Goal: Navigation & Orientation: Find specific page/section

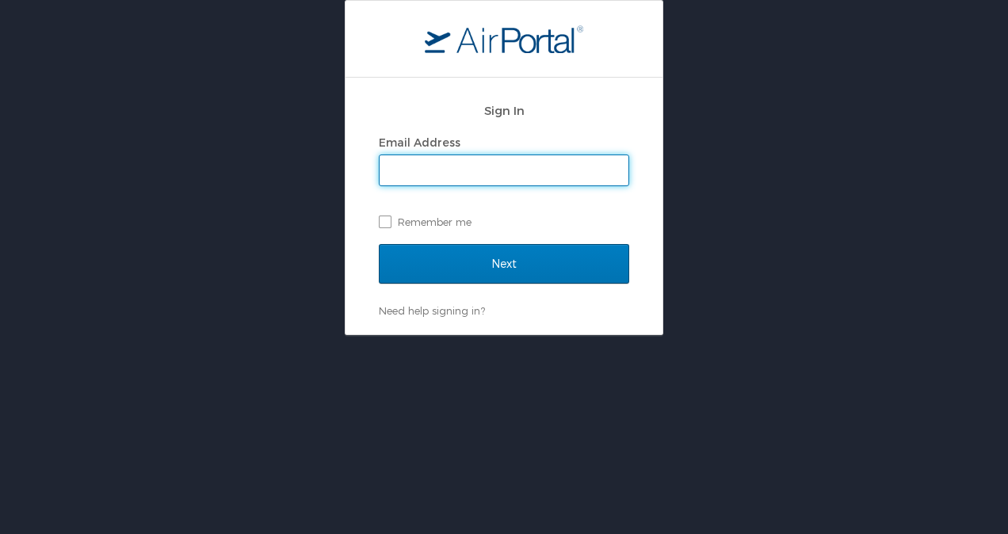
type input "qtaylor@rpcc.edu"
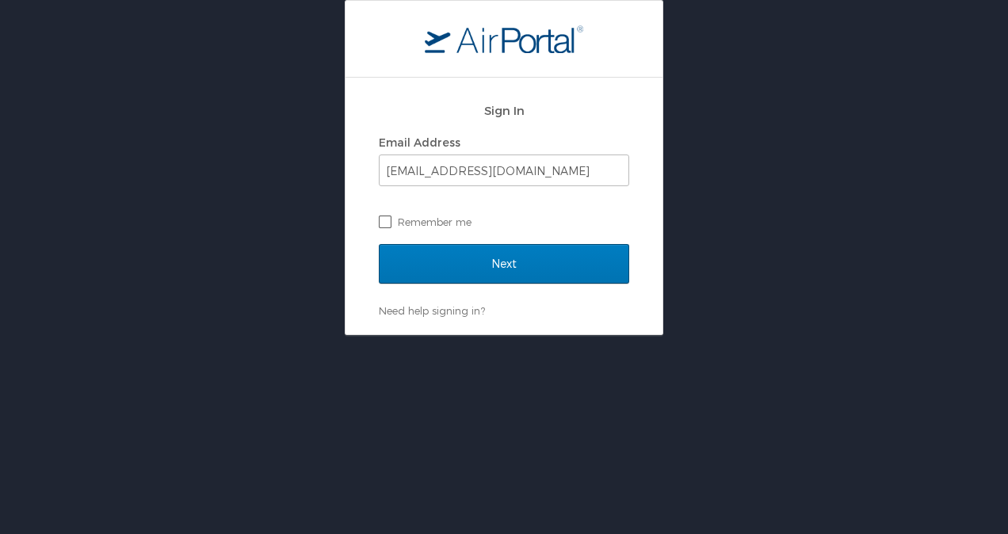
click at [395, 224] on label "Remember me" at bounding box center [504, 222] width 250 height 24
click at [389, 224] on input "Remember me" at bounding box center [384, 221] width 10 height 10
checkbox input "true"
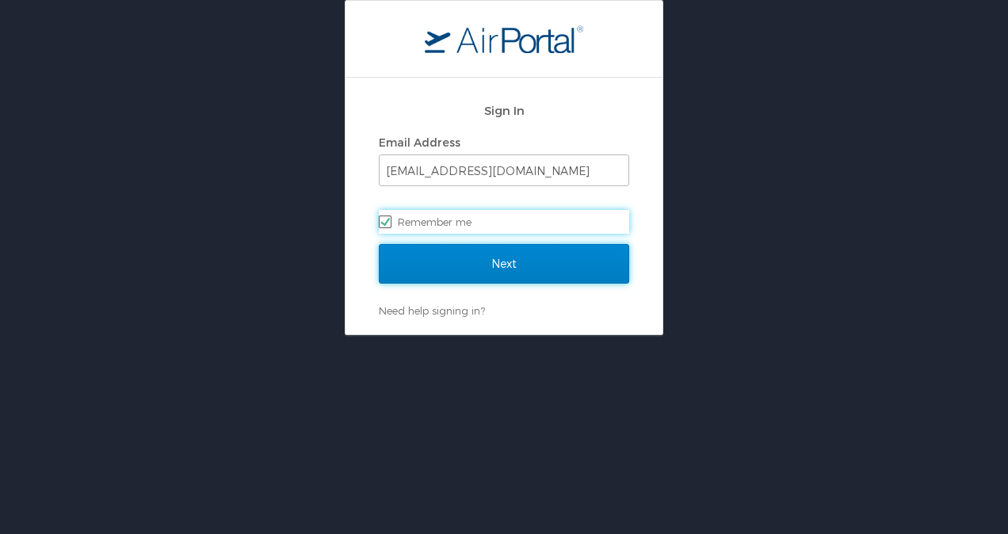
click at [471, 268] on input "Next" at bounding box center [504, 264] width 250 height 40
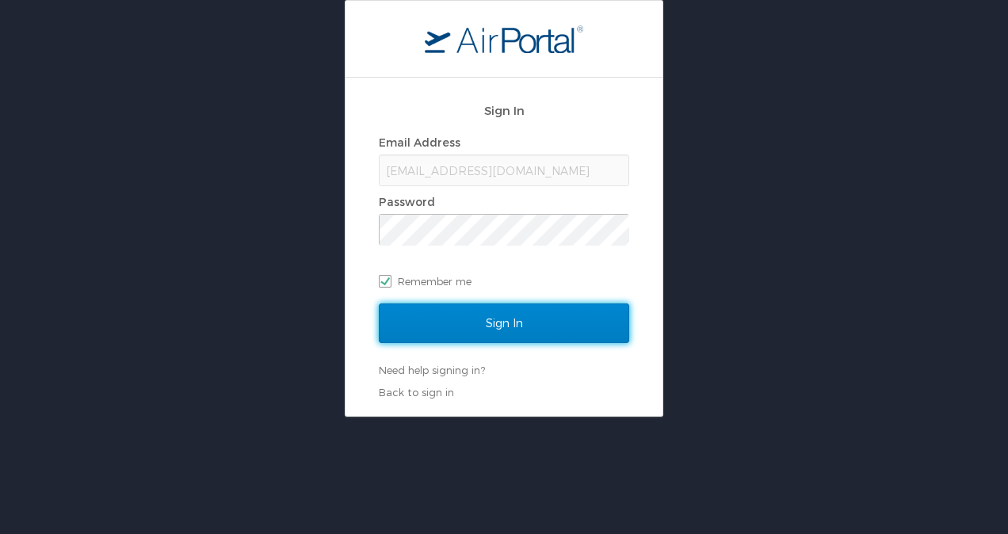
click at [483, 323] on input "Sign In" at bounding box center [504, 324] width 250 height 40
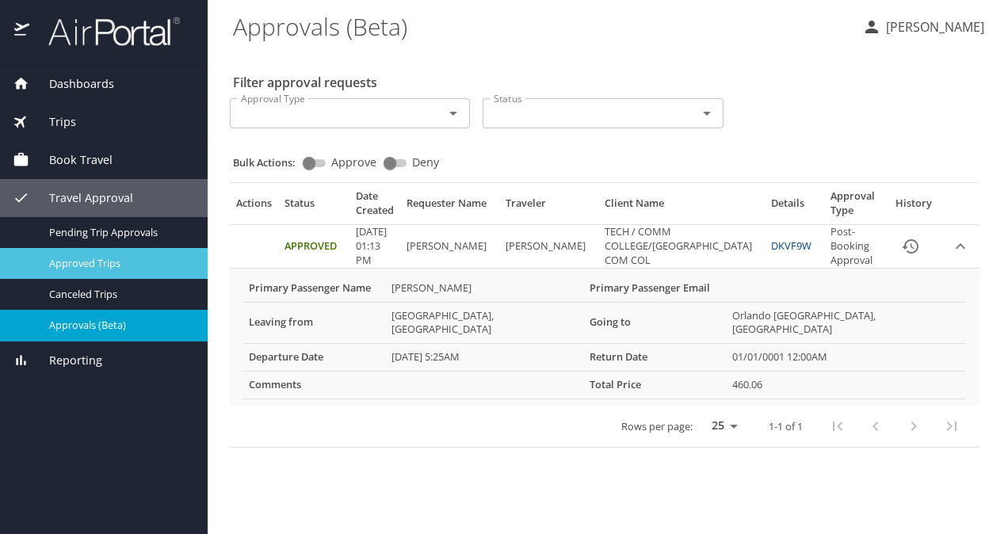
click at [105, 265] on span "Approved Trips" at bounding box center [118, 263] width 139 height 15
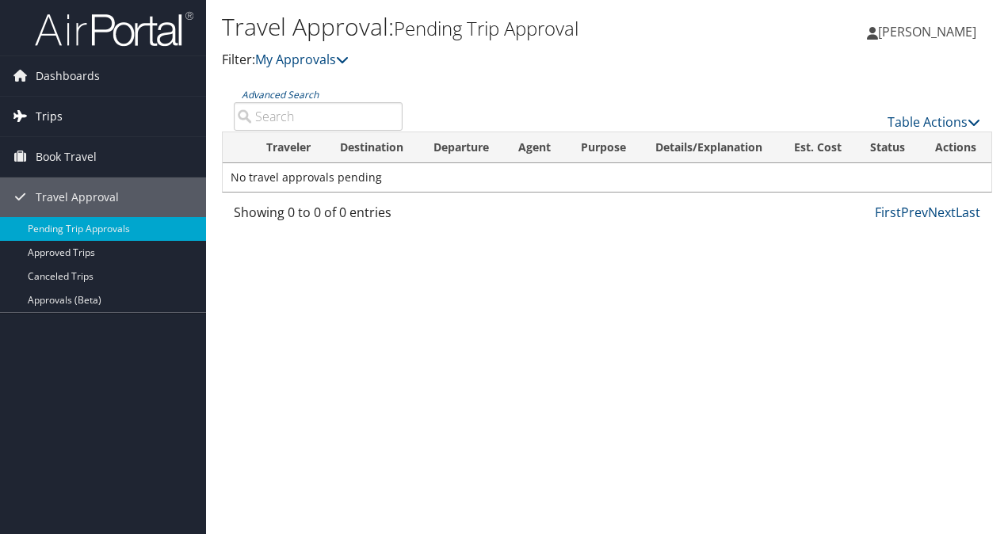
click at [67, 116] on link "Trips" at bounding box center [103, 117] width 206 height 40
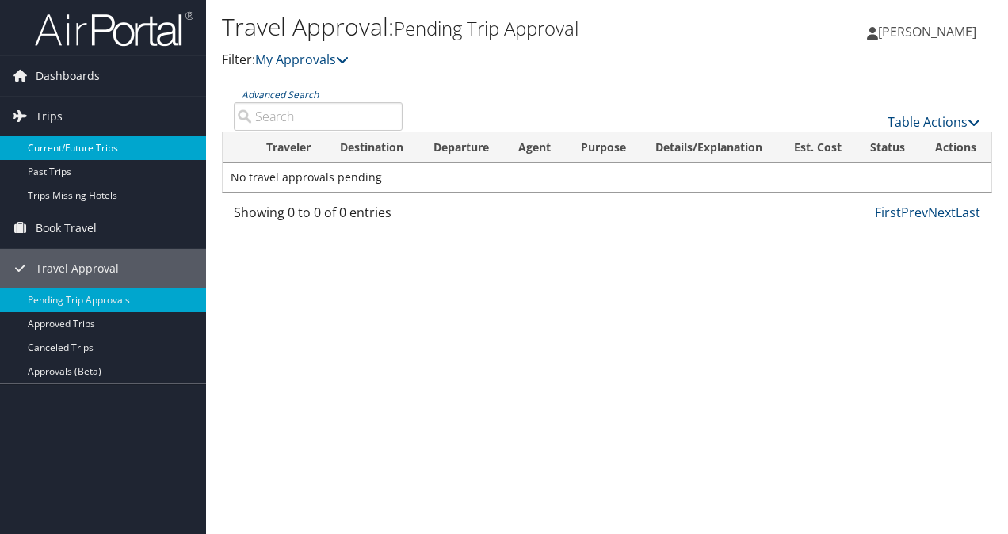
click at [68, 143] on link "Current/Future Trips" at bounding box center [103, 148] width 206 height 24
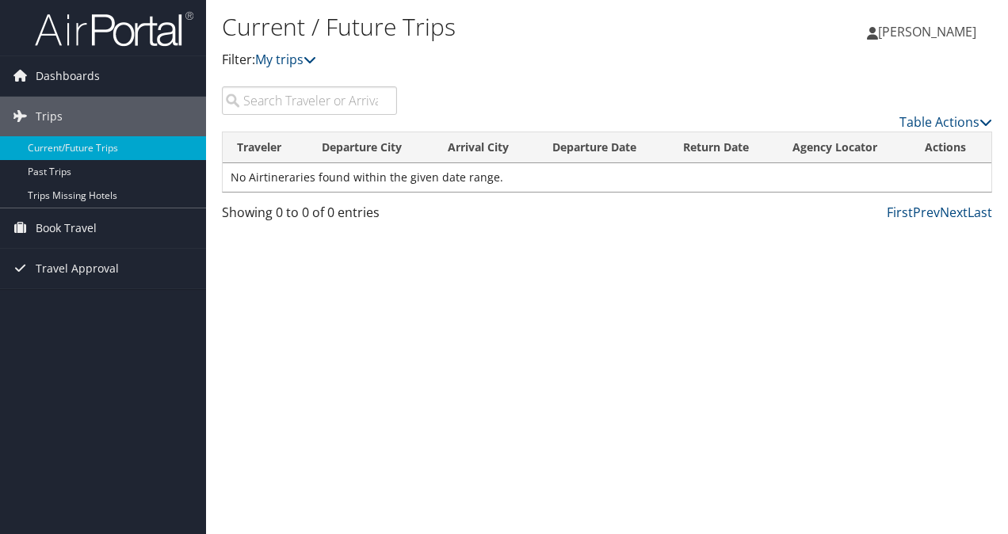
click at [68, 143] on link "Current/Future Trips" at bounding box center [103, 148] width 206 height 24
click at [316, 63] on icon at bounding box center [310, 59] width 13 height 13
click at [301, 61] on link "My trips" at bounding box center [285, 59] width 61 height 17
click at [897, 212] on link "First" at bounding box center [900, 212] width 26 height 17
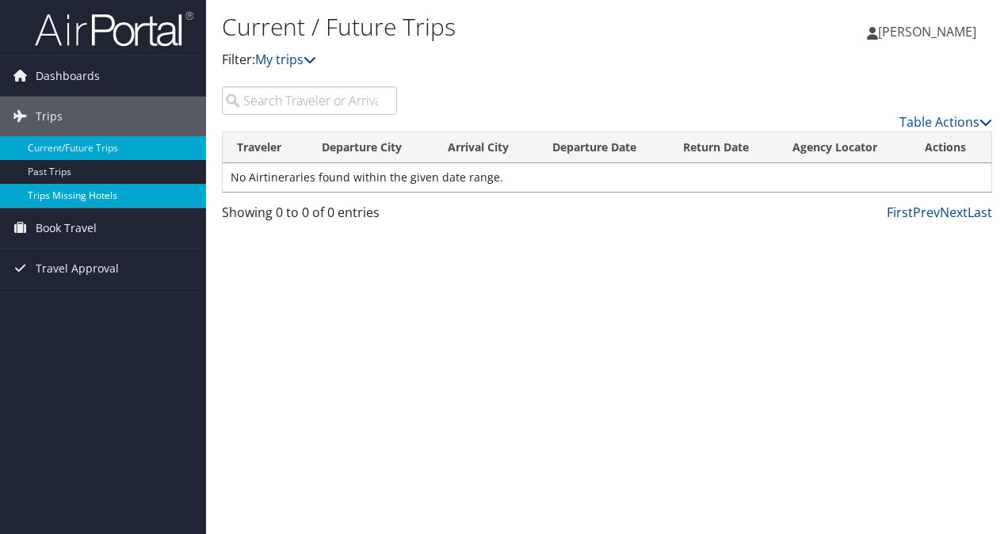
click at [44, 184] on link "Trips Missing Hotels" at bounding box center [103, 196] width 206 height 24
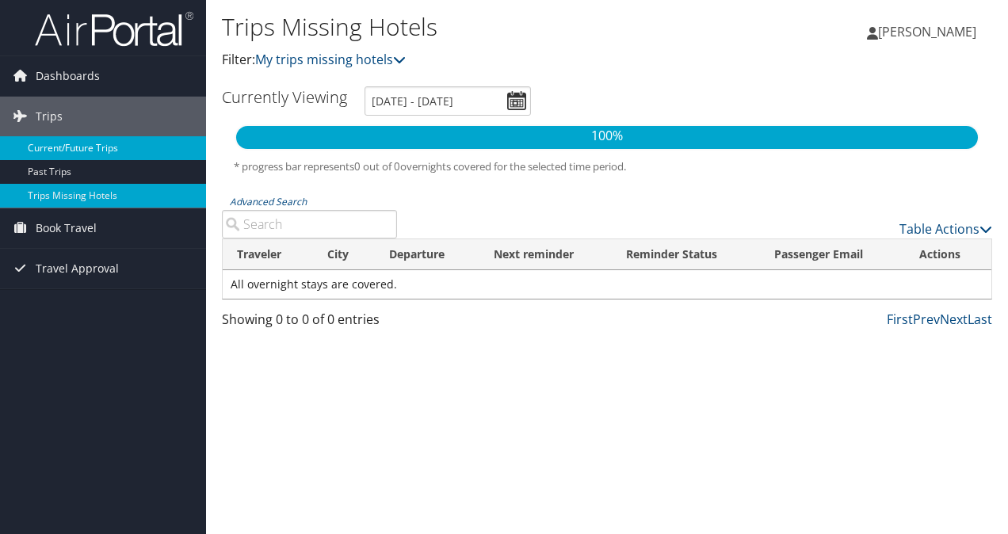
click at [91, 150] on link "Current/Future Trips" at bounding box center [103, 148] width 206 height 24
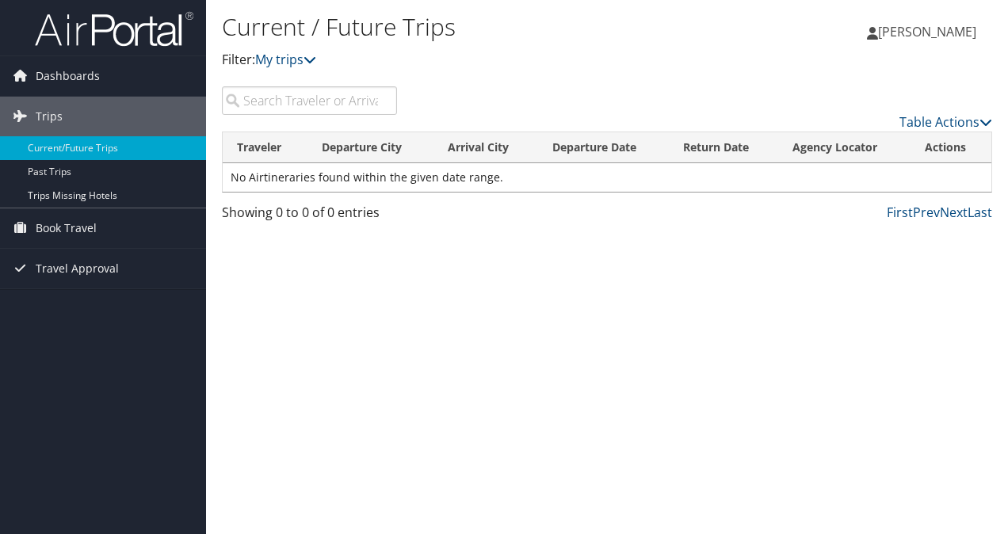
click at [376, 102] on input "search" at bounding box center [309, 100] width 175 height 29
click at [984, 117] on icon at bounding box center [986, 122] width 13 height 13
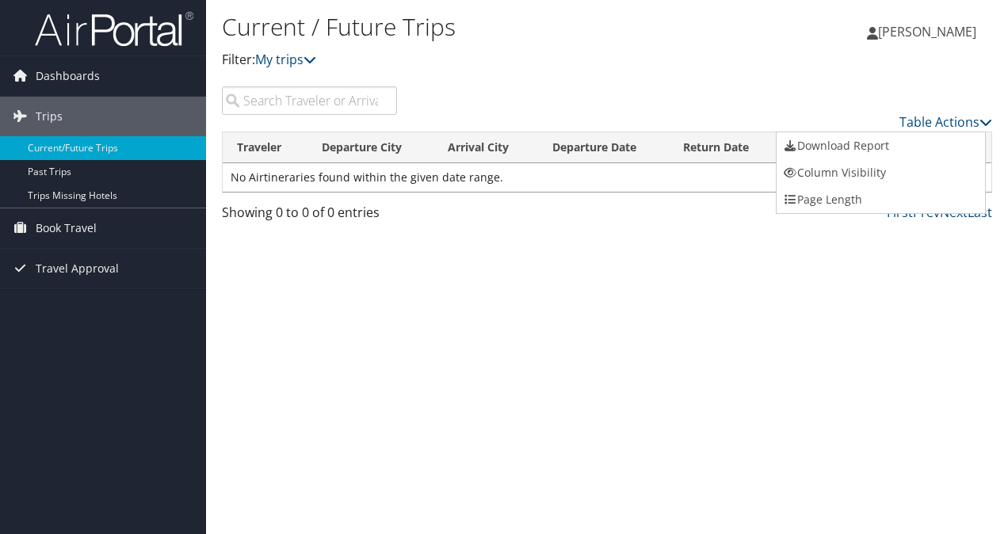
click at [638, 273] on div at bounding box center [504, 267] width 1008 height 534
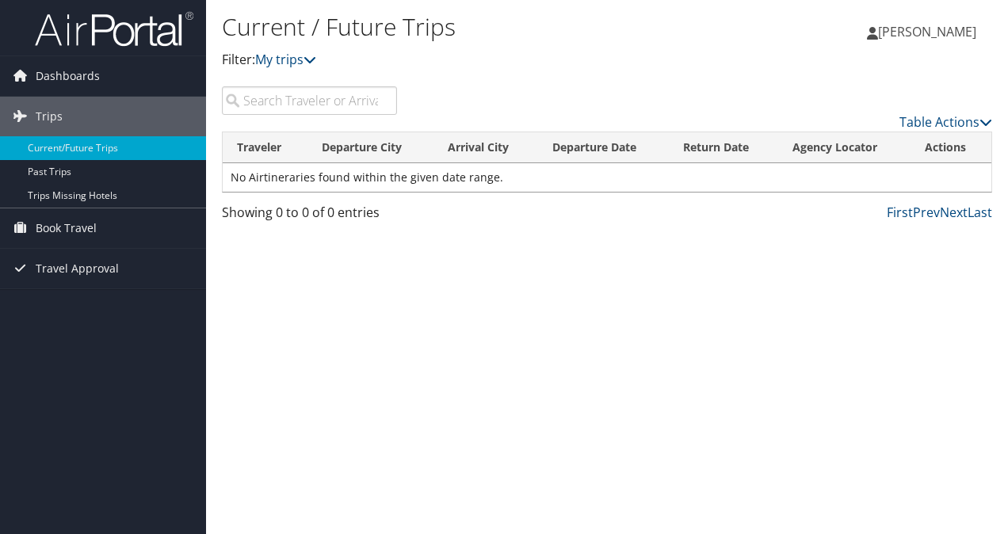
click at [580, 146] on th "Departure Date" at bounding box center [603, 147] width 131 height 31
click at [41, 74] on span "Dashboards" at bounding box center [68, 76] width 64 height 40
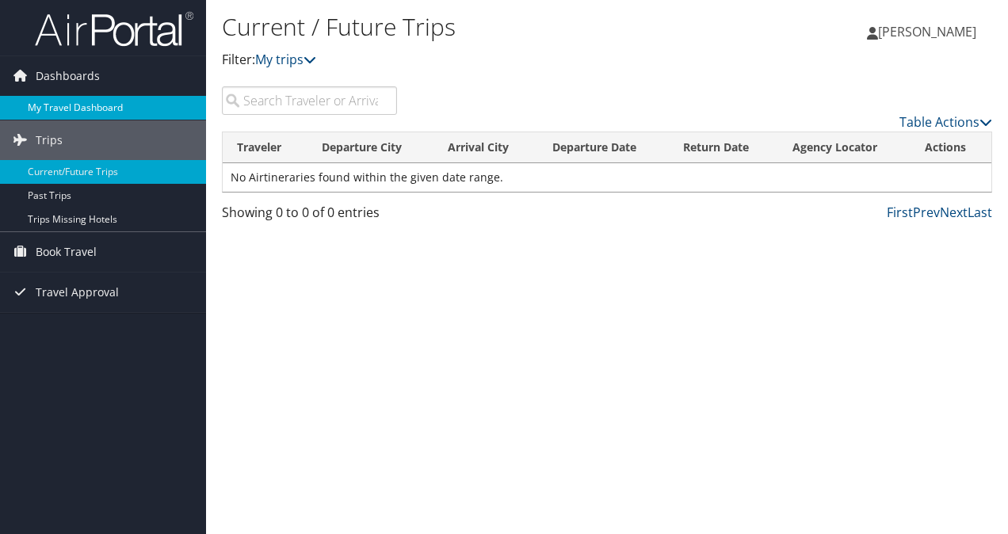
click at [53, 101] on link "My Travel Dashboard" at bounding box center [103, 108] width 206 height 24
